Goal: Find contact information: Obtain details needed to contact an individual or organization

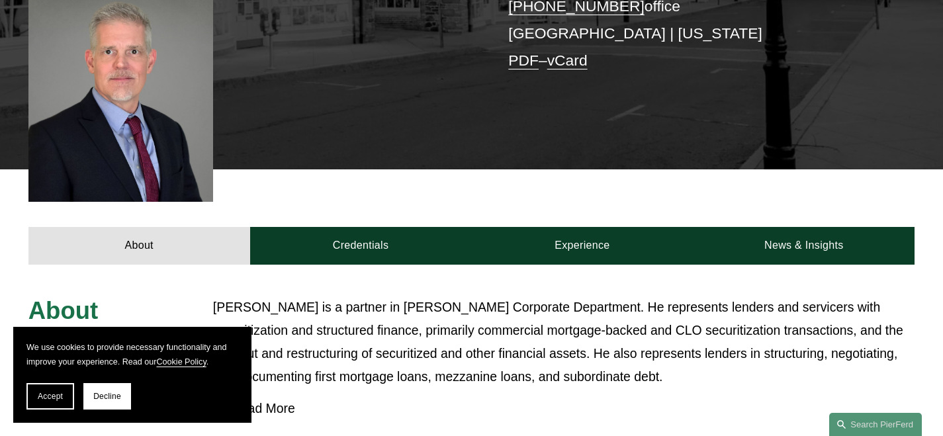
scroll to position [372, 0]
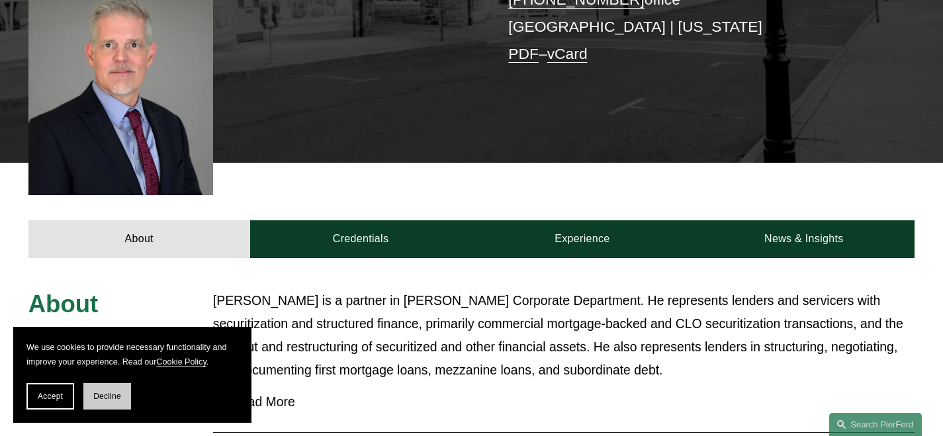
click at [104, 400] on span "Decline" at bounding box center [107, 396] width 28 height 9
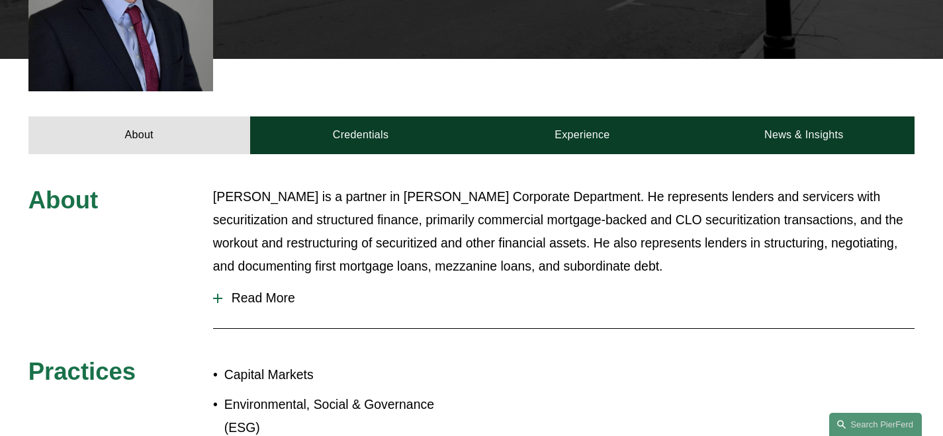
scroll to position [467, 0]
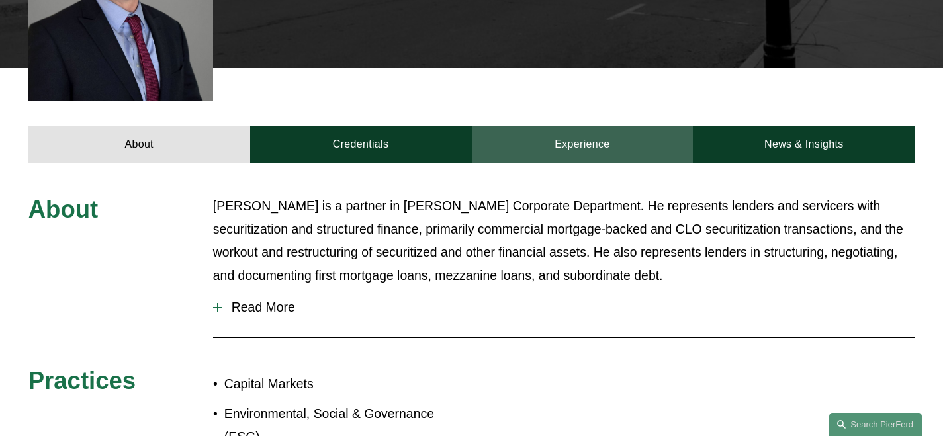
click at [592, 126] on link "Experience" at bounding box center [583, 145] width 222 height 38
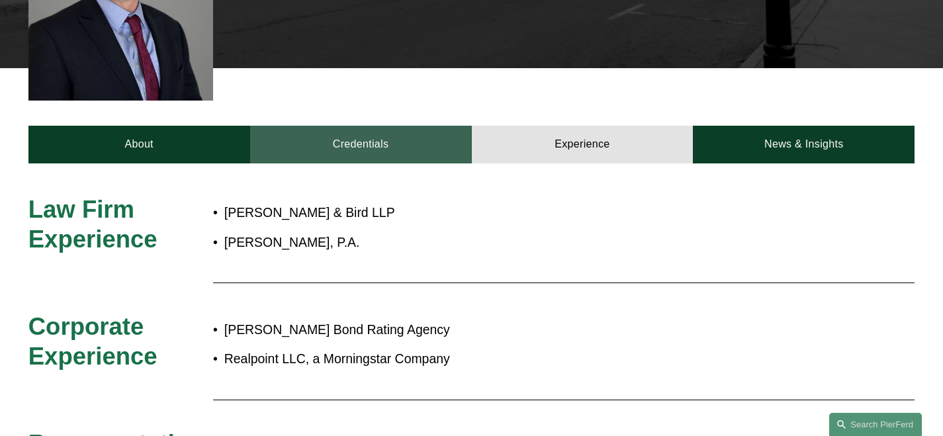
click at [378, 126] on link "Credentials" at bounding box center [361, 145] width 222 height 38
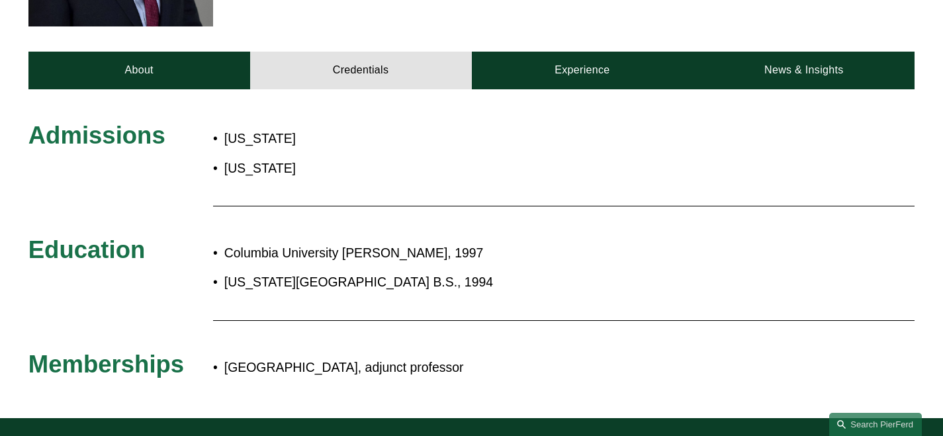
scroll to position [522, 0]
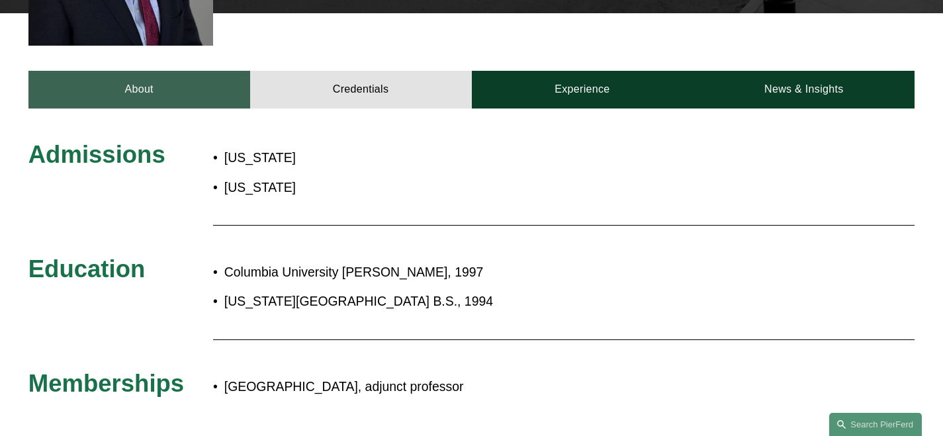
click at [168, 71] on link "About" at bounding box center [139, 90] width 222 height 38
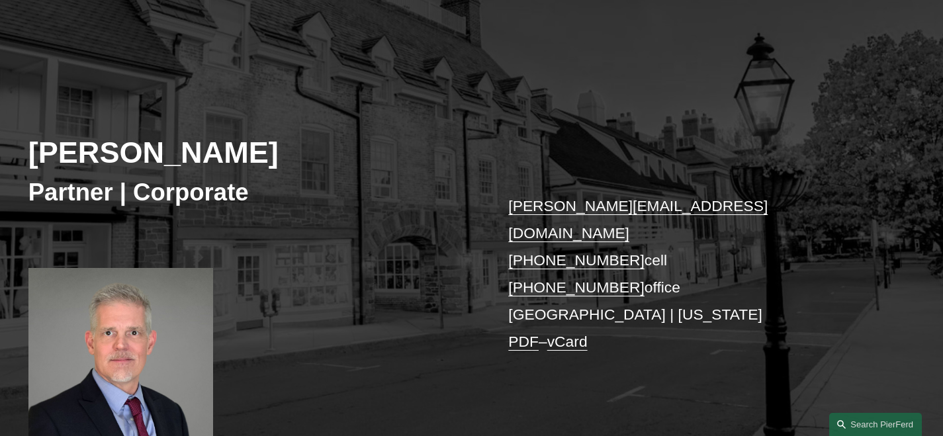
scroll to position [111, 0]
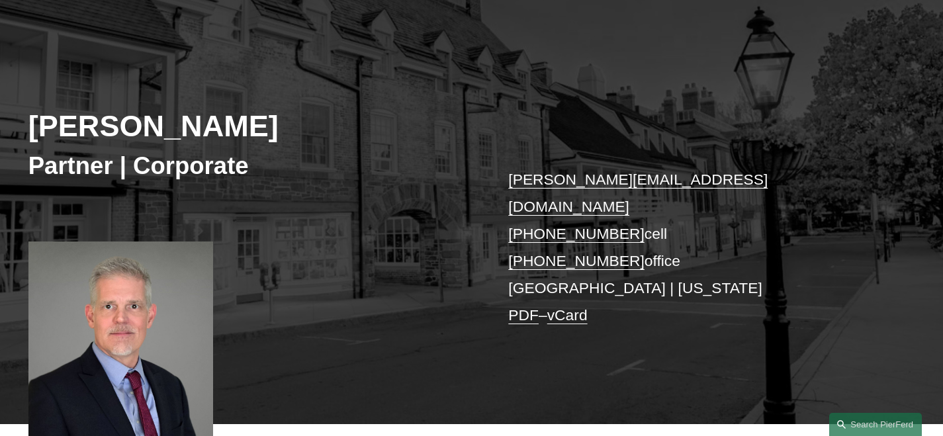
drag, startPoint x: 492, startPoint y: 207, endPoint x: 624, endPoint y: 208, distance: 132.4
click at [624, 208] on div "[PERSON_NAME] Partner | Corporate [PERSON_NAME][EMAIL_ADDRESS][DOMAIN_NAME] [PH…" at bounding box center [471, 228] width 943 height 392
copy link "[PHONE_NUMBER]"
drag, startPoint x: 623, startPoint y: 232, endPoint x: 533, endPoint y: 228, distance: 90.1
click at [533, 228] on p "[PERSON_NAME][EMAIL_ADDRESS][DOMAIN_NAME] [PHONE_NUMBER] cell [PHONE_NUMBER] of…" at bounding box center [692, 247] width 369 height 163
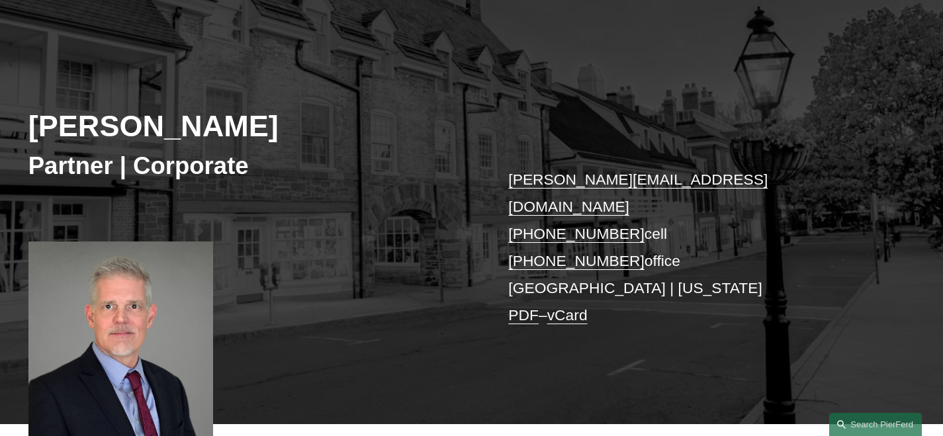
copy link "646.396.5205"
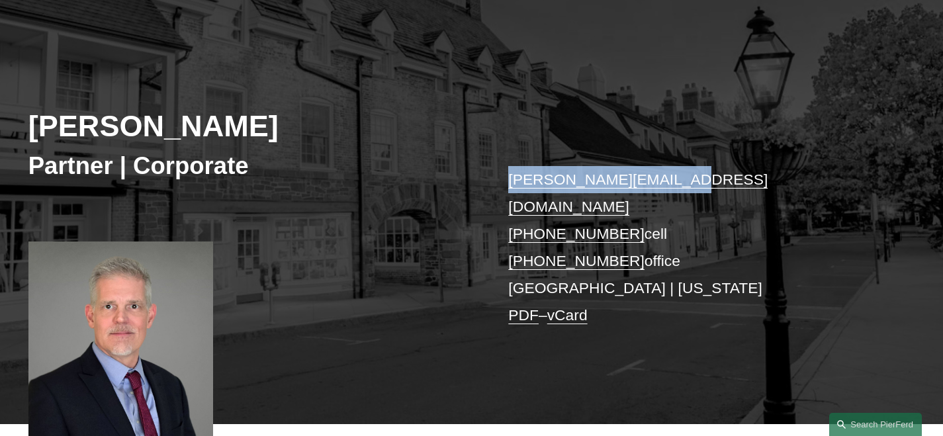
drag, startPoint x: 690, startPoint y: 176, endPoint x: 483, endPoint y: 176, distance: 207.2
click at [483, 176] on div "[PERSON_NAME] Partner | Corporate [PERSON_NAME][EMAIL_ADDRESS][DOMAIN_NAME] [PH…" at bounding box center [471, 228] width 943 height 392
copy div "[PERSON_NAME][EMAIL_ADDRESS][DOMAIN_NAME]"
